Goal: Task Accomplishment & Management: Complete application form

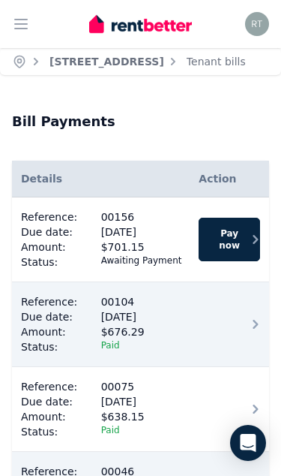
click at [164, 57] on link "[STREET_ADDRESS]" at bounding box center [107, 62] width 115 height 12
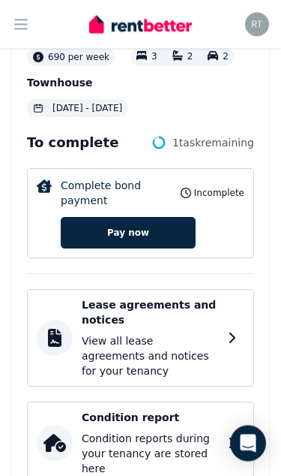
scroll to position [290, 0]
click at [215, 333] on p "View all lease agreements and notices for your tenancy" at bounding box center [150, 355] width 137 height 45
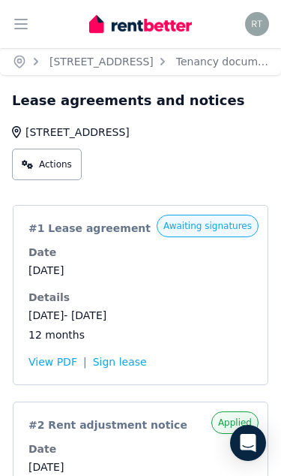
click at [203, 262] on div "Date 12 Sep 2025" at bounding box center [141, 261] width 224 height 33
click at [122, 362] on link "Sign lease" at bounding box center [120, 361] width 54 height 15
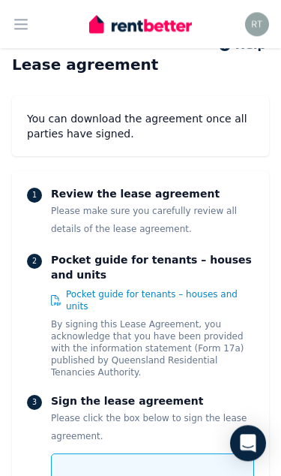
scroll to position [109, 0]
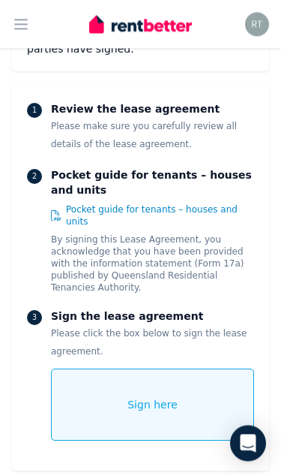
click at [186, 377] on div "Sign here" at bounding box center [152, 404] width 203 height 72
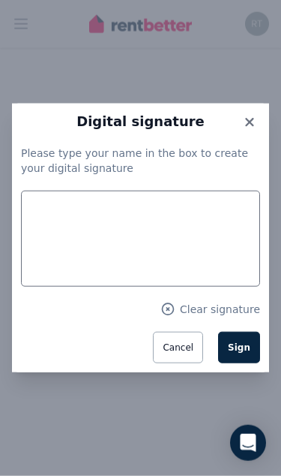
scroll to position [519, 0]
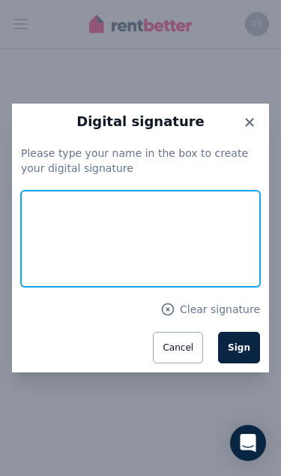
click at [50, 261] on input "text" at bounding box center [140, 239] width 239 height 96
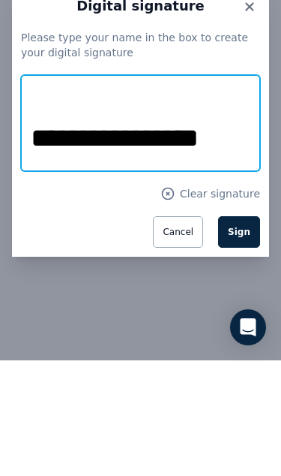
type input "**********"
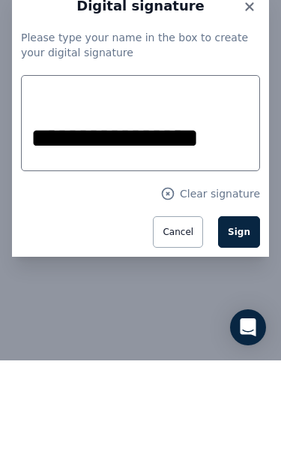
scroll to position [635, 0]
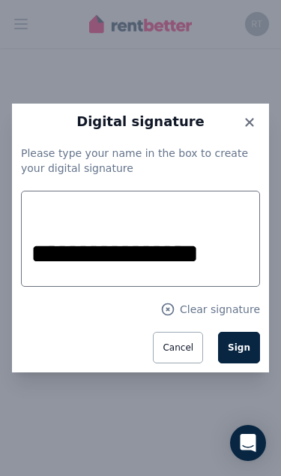
click at [241, 363] on button "Sign" at bounding box center [239, 348] width 42 height 32
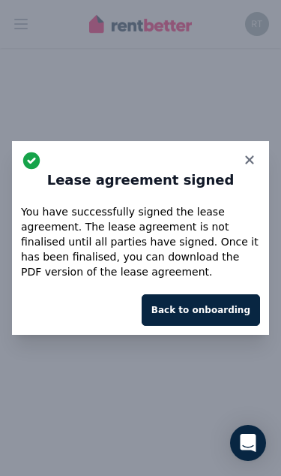
click at [221, 326] on button "Back to onboarding" at bounding box center [201, 310] width 119 height 32
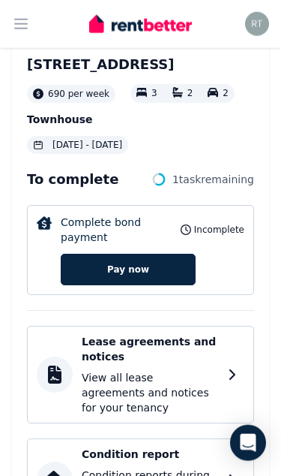
scroll to position [255, 0]
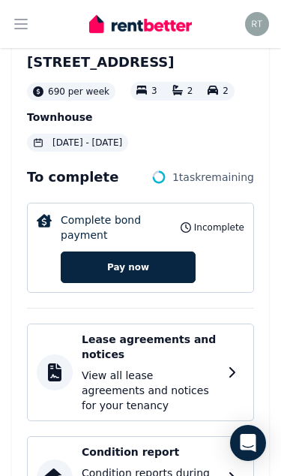
click at [49, 214] on img at bounding box center [44, 221] width 15 height 14
click at [227, 221] on span "incomplete" at bounding box center [219, 227] width 50 height 12
click at [203, 221] on span "incomplete" at bounding box center [219, 227] width 50 height 12
click at [138, 212] on p "Complete bond payment" at bounding box center [116, 227] width 111 height 30
click at [170, 251] on button "Pay now" at bounding box center [128, 267] width 135 height 32
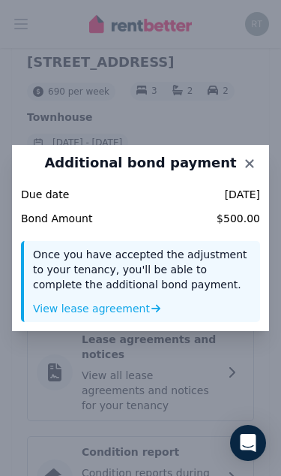
click at [250, 164] on icon at bounding box center [249, 163] width 8 height 8
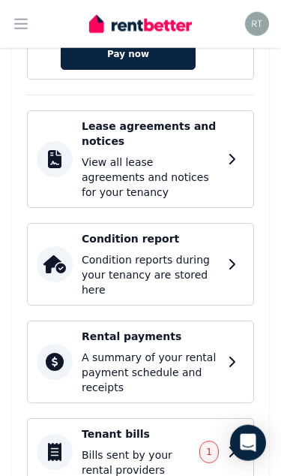
scroll to position [496, 0]
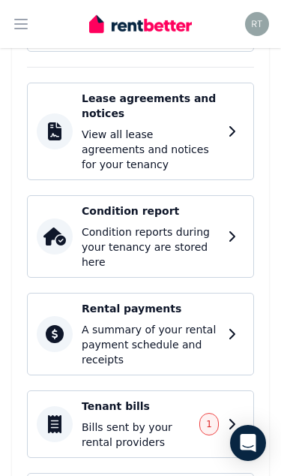
click at [210, 412] on div "Tenant bills Bills sent by your rental providers 1" at bounding box center [150, 423] width 137 height 51
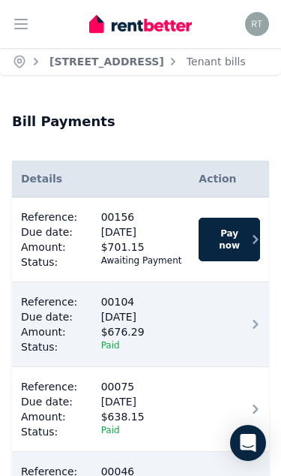
click at [8, 20] on button "Open main menu" at bounding box center [21, 24] width 30 height 30
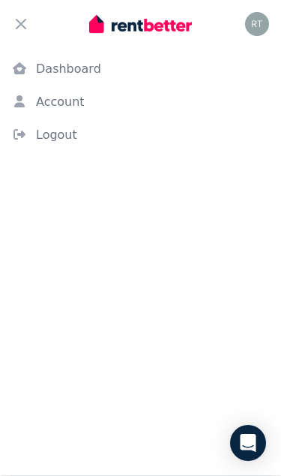
click at [21, 19] on icon "button" at bounding box center [21, 24] width 18 height 18
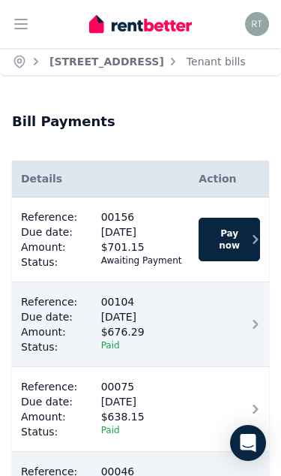
click at [22, 24] on icon "button" at bounding box center [21, 24] width 12 height 9
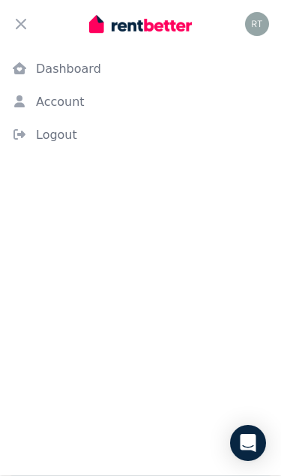
click at [53, 70] on link "Dashboard" at bounding box center [140, 69] width 281 height 30
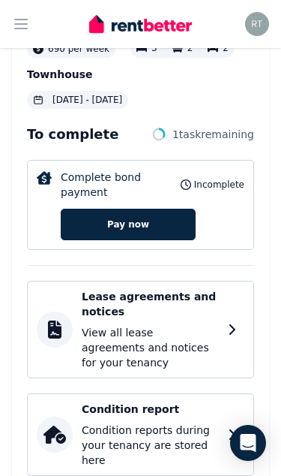
scroll to position [299, 0]
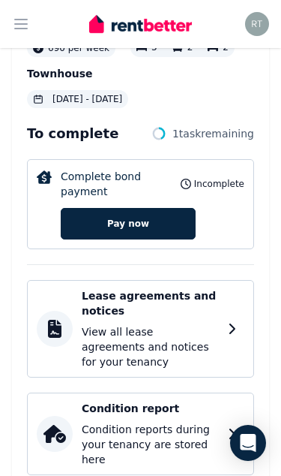
click at [153, 324] on p "View all lease agreements and notices for your tenancy" at bounding box center [150, 346] width 137 height 45
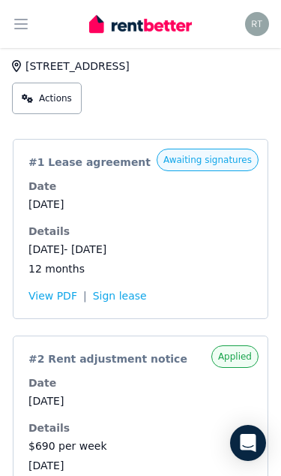
scroll to position [65, 0]
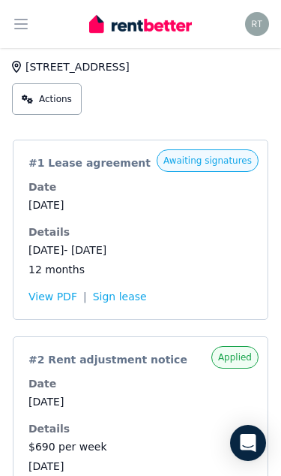
click at [42, 295] on span "View PDF" at bounding box center [53, 296] width 49 height 15
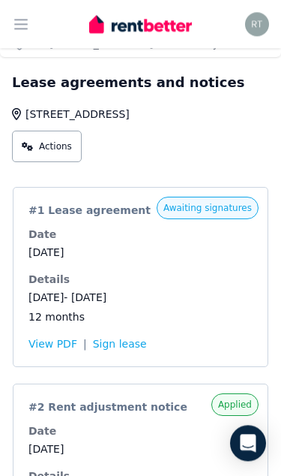
scroll to position [0, 0]
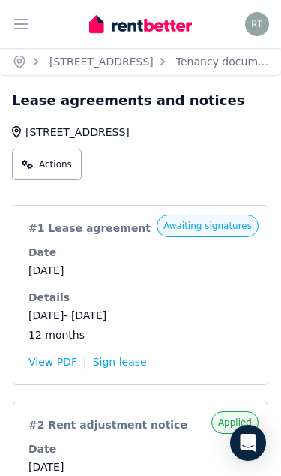
click at [32, 160] on icon at bounding box center [27, 164] width 11 height 9
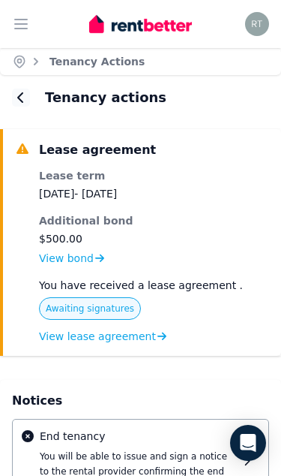
click at [76, 256] on span "View bond" at bounding box center [66, 258] width 55 height 15
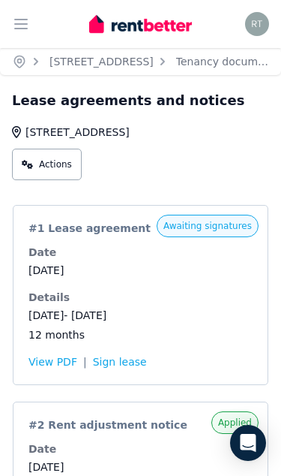
click at [122, 274] on dd "[DATE]" at bounding box center [141, 270] width 224 height 15
click at [41, 366] on span "View PDF" at bounding box center [53, 361] width 49 height 15
click at [154, 59] on link "[STREET_ADDRESS]" at bounding box center [102, 62] width 104 height 12
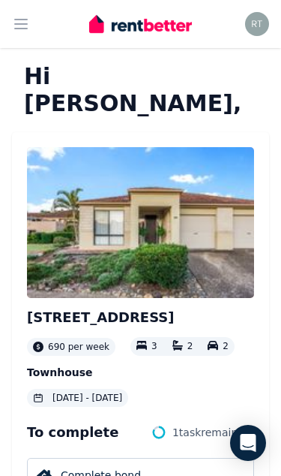
click at [180, 190] on img at bounding box center [140, 222] width 227 height 151
click at [191, 233] on img at bounding box center [140, 222] width 227 height 151
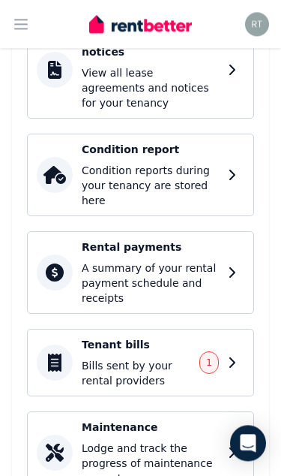
scroll to position [557, 0]
click at [219, 351] on span "1" at bounding box center [210, 362] width 20 height 23
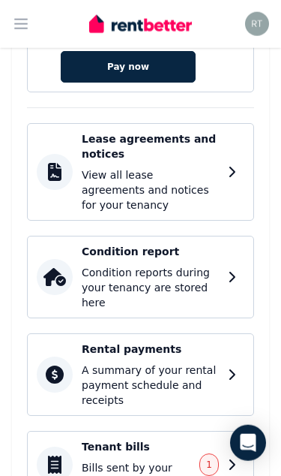
scroll to position [447, 0]
